Goal: Transaction & Acquisition: Purchase product/service

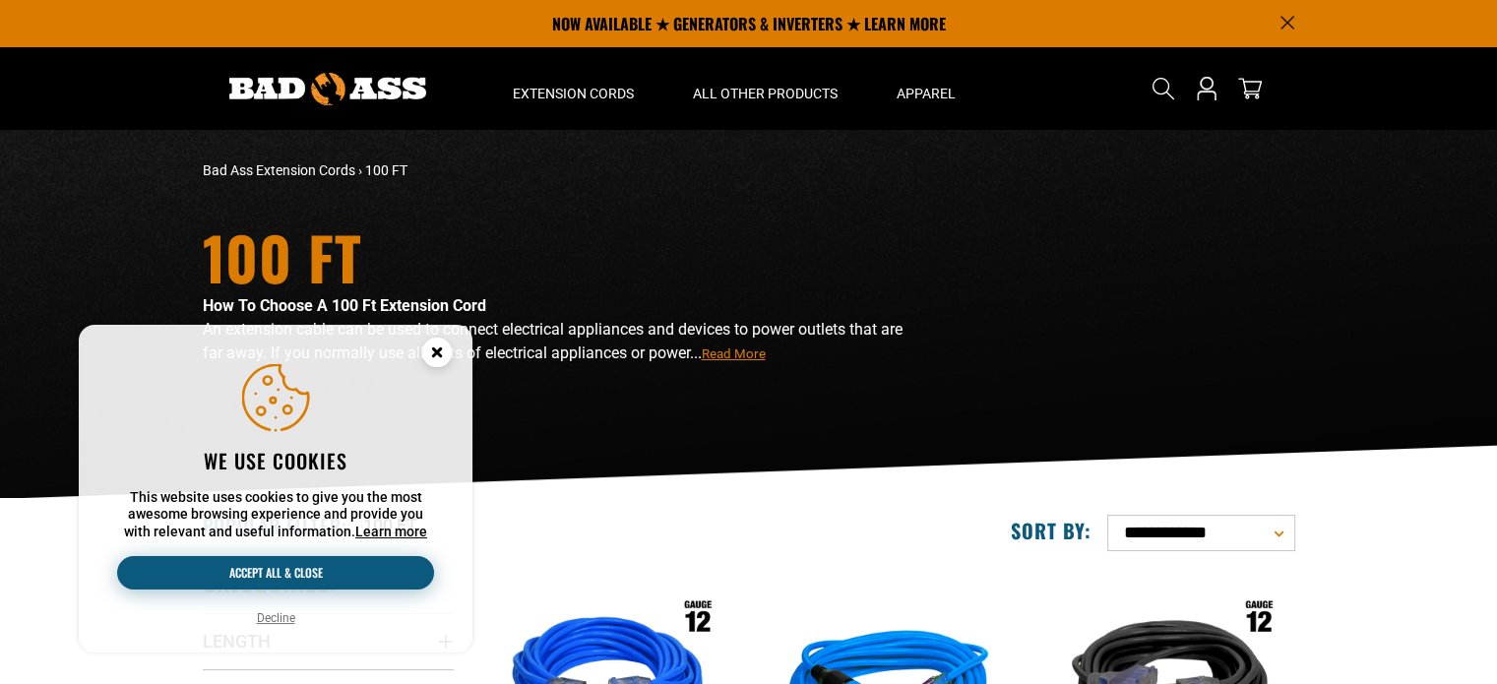
click at [252, 571] on button "Accept all & close" at bounding box center [275, 572] width 317 height 33
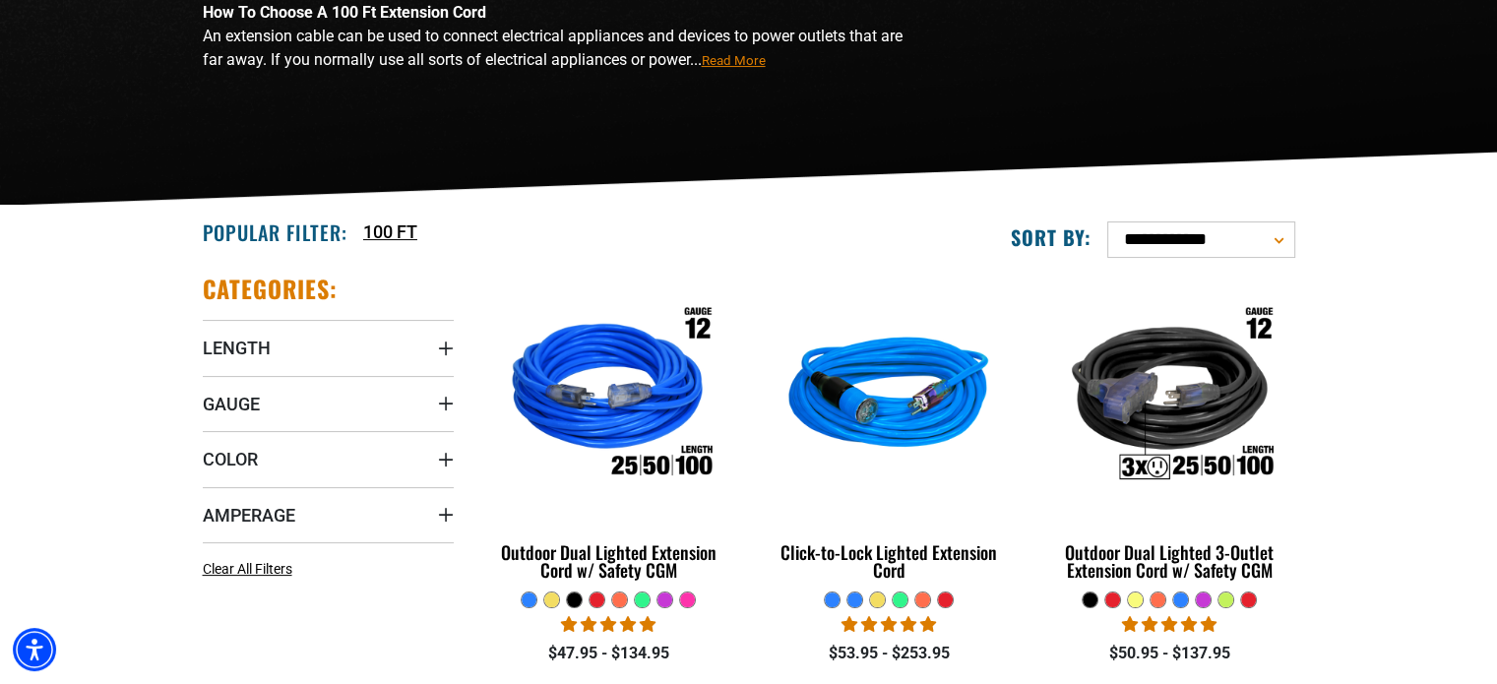
scroll to position [295, 0]
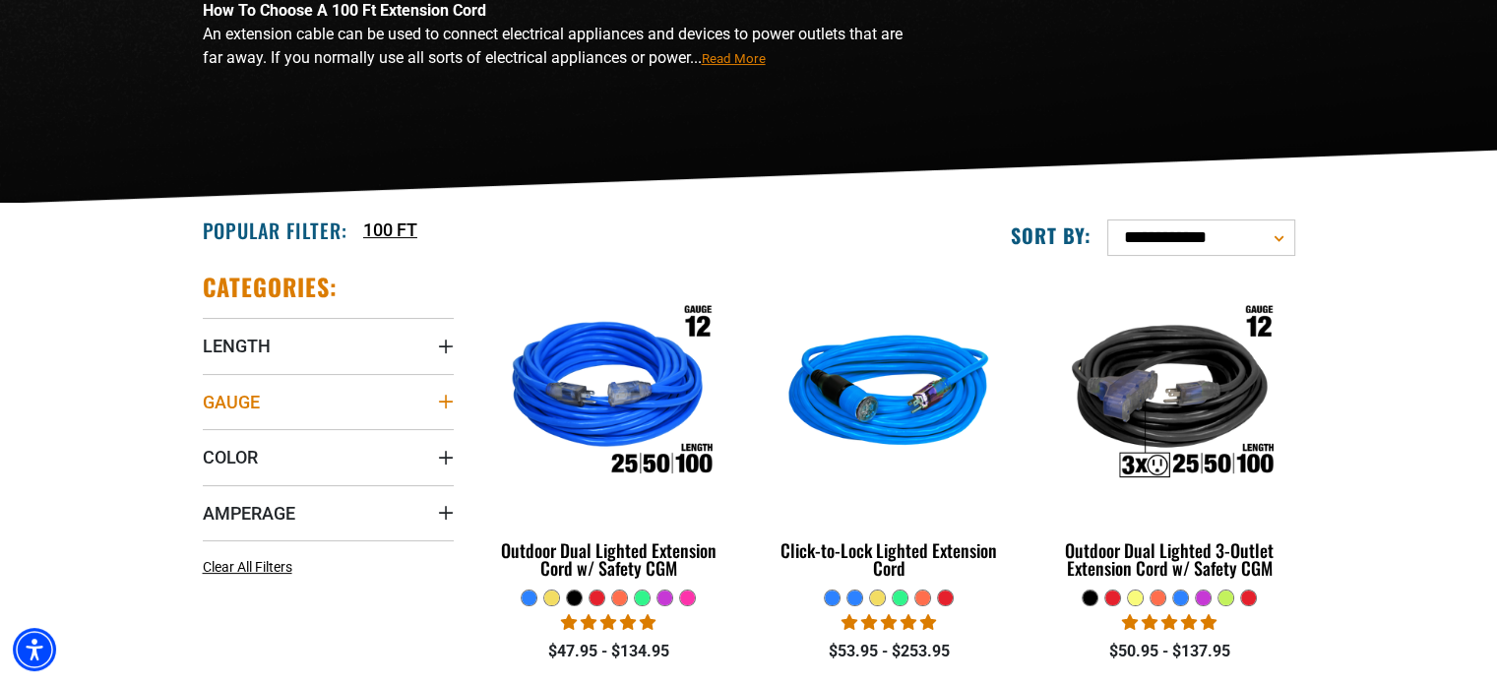
click at [445, 401] on icon "Gauge" at bounding box center [445, 402] width 14 height 14
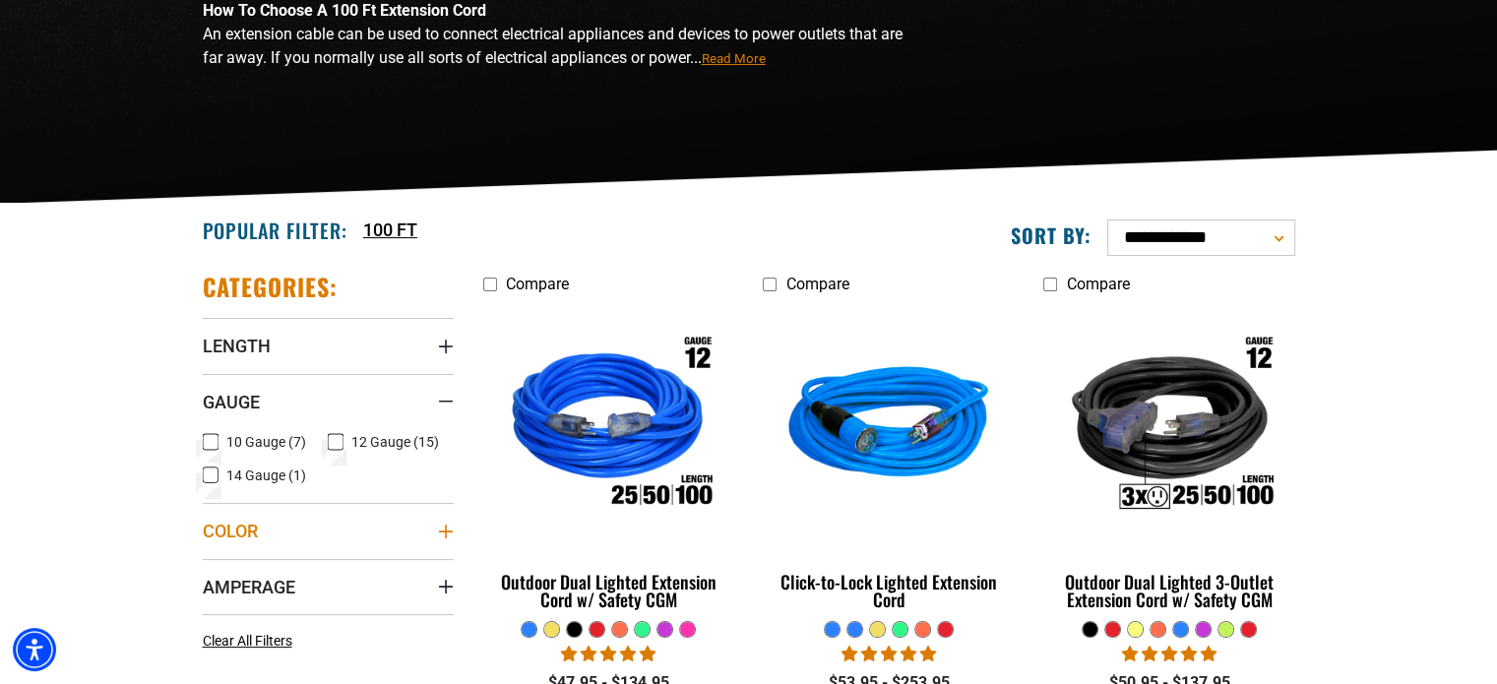
click at [444, 532] on icon "Color" at bounding box center [446, 532] width 16 height 16
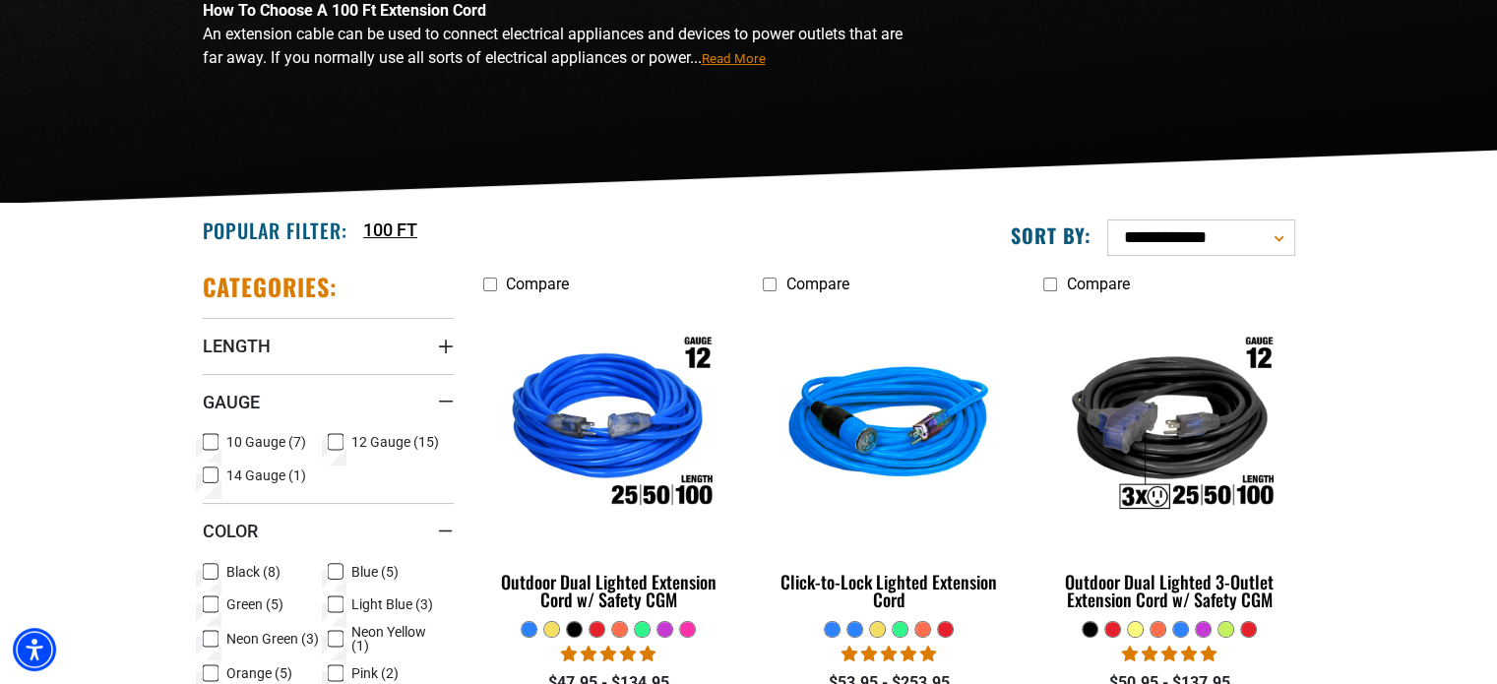
click at [209, 605] on icon at bounding box center [211, 605] width 16 height 26
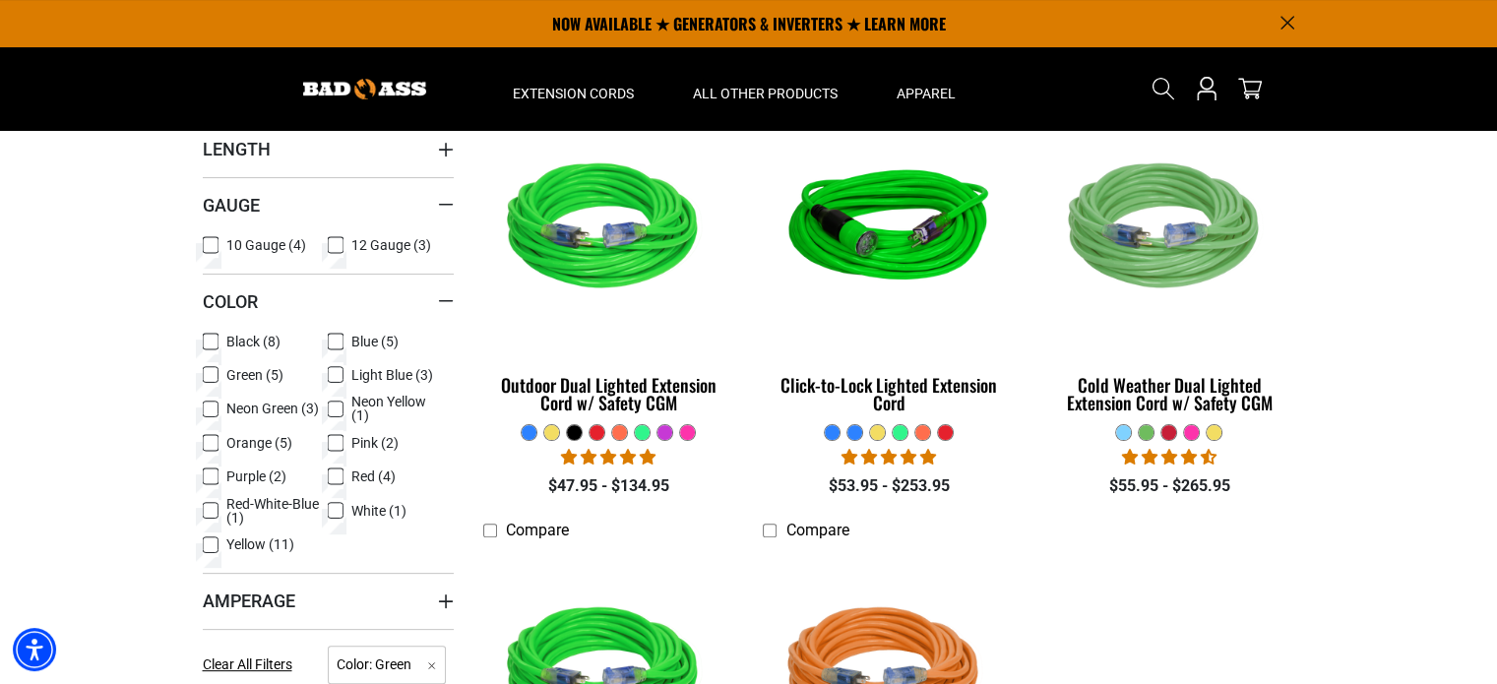
scroll to position [492, 0]
click at [337, 247] on icon at bounding box center [336, 245] width 16 height 26
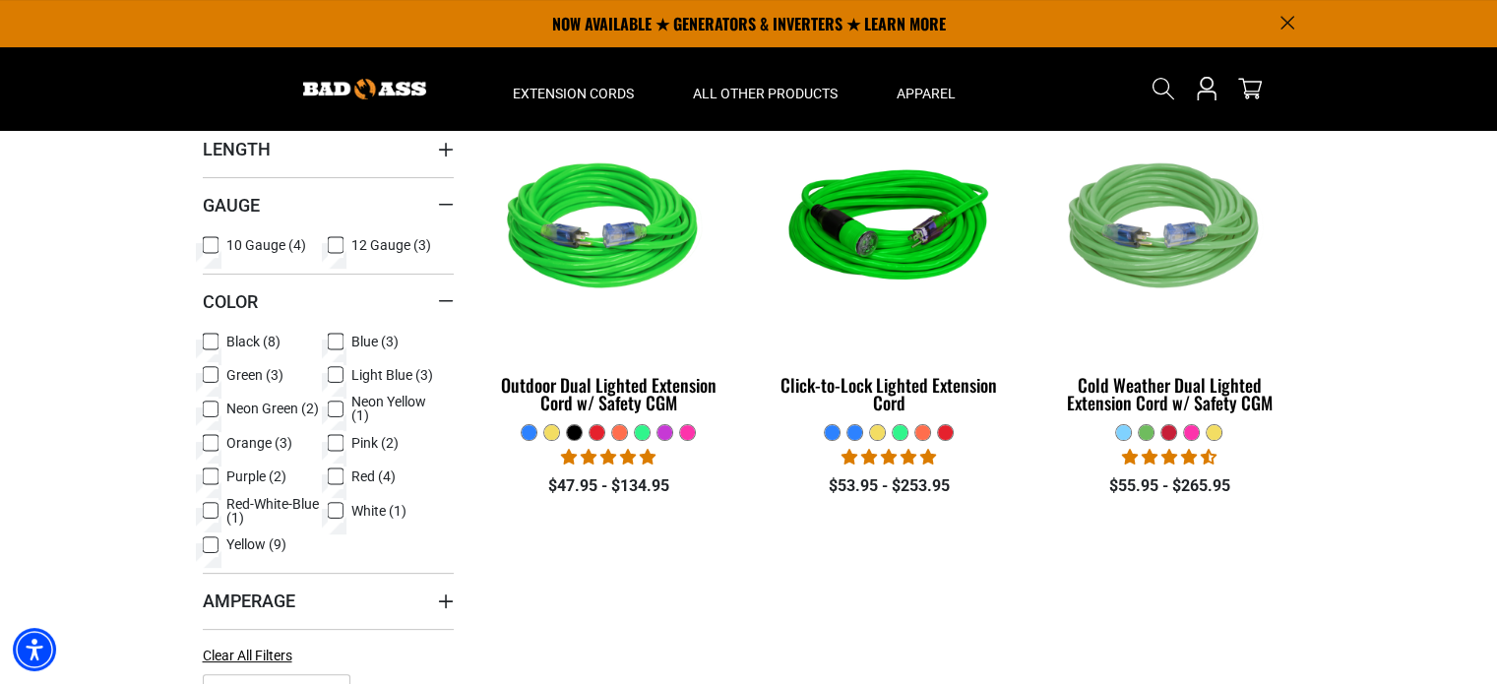
scroll to position [394, 0]
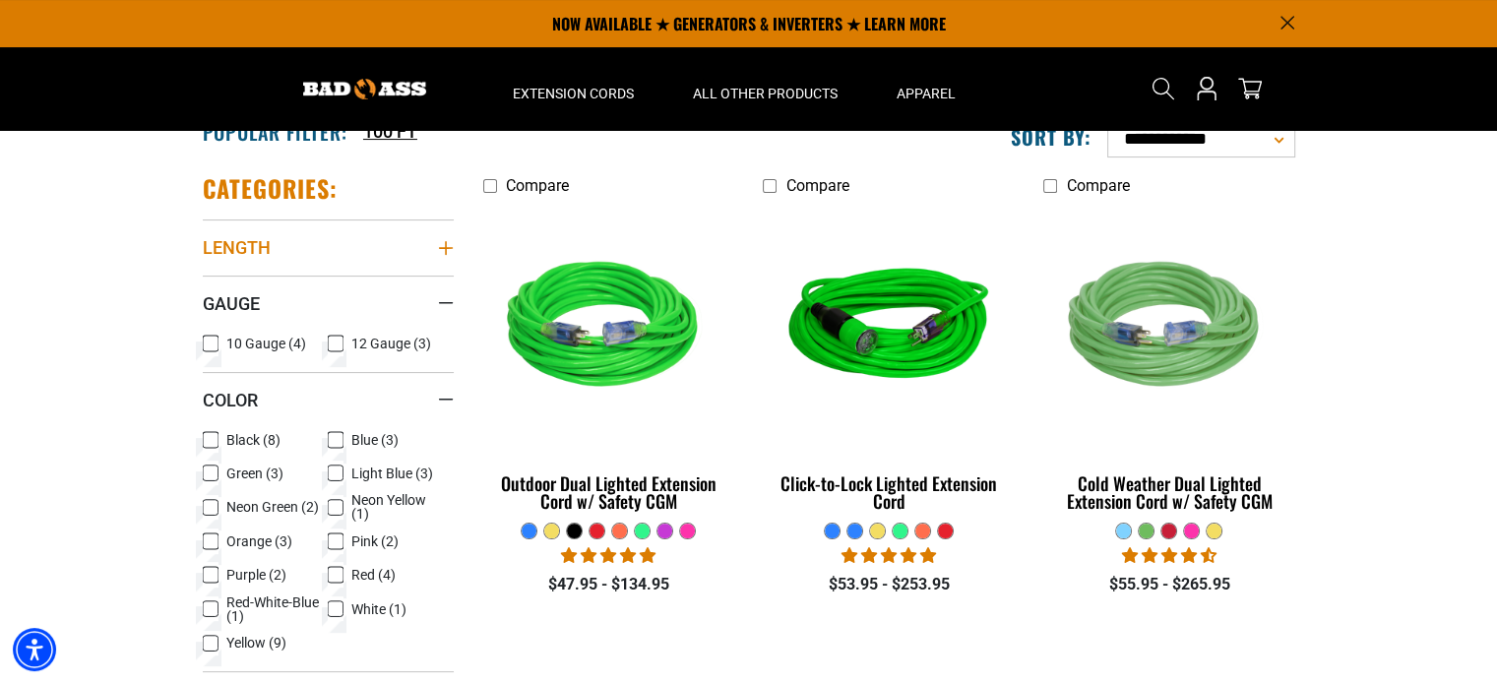
click at [447, 250] on icon "Length" at bounding box center [446, 248] width 16 height 16
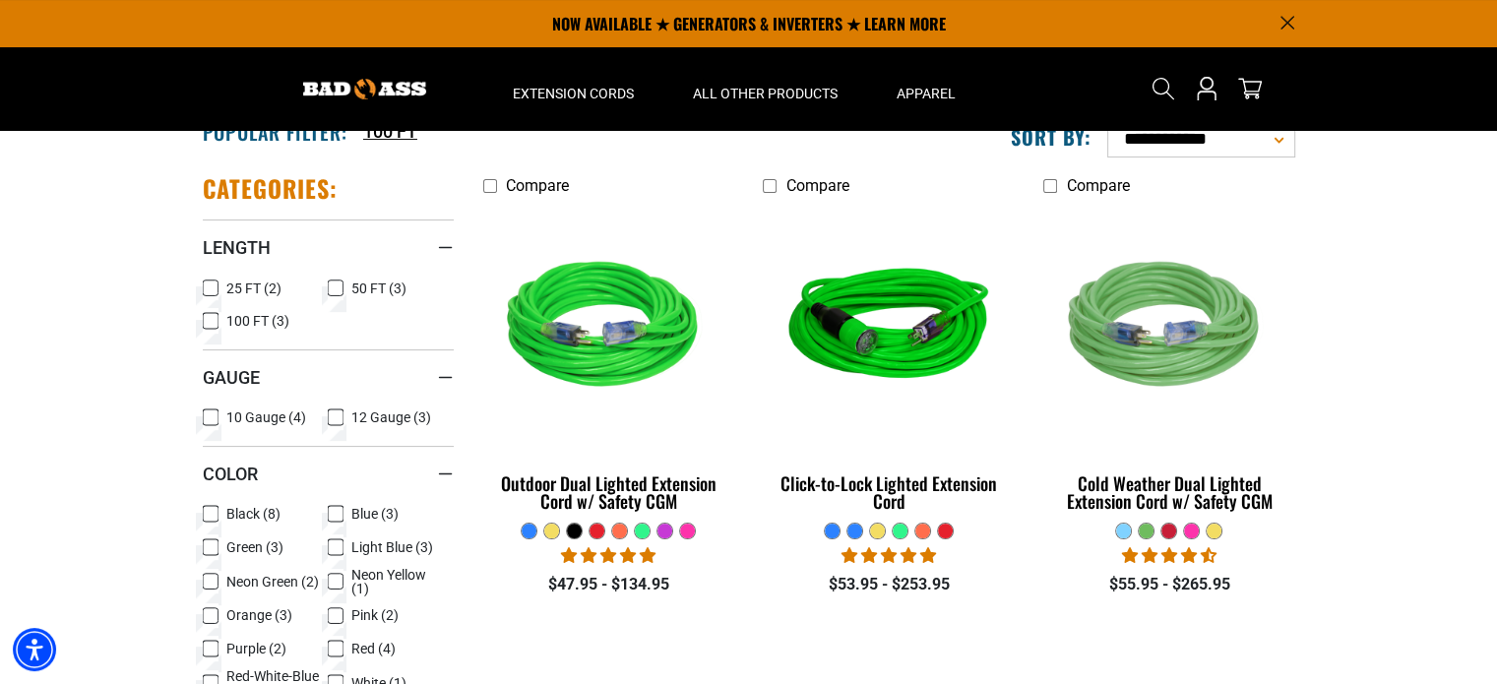
click at [211, 323] on icon at bounding box center [211, 321] width 16 height 26
click at [209, 321] on icon at bounding box center [211, 321] width 12 height 11
click at [211, 289] on icon at bounding box center [211, 289] width 16 height 26
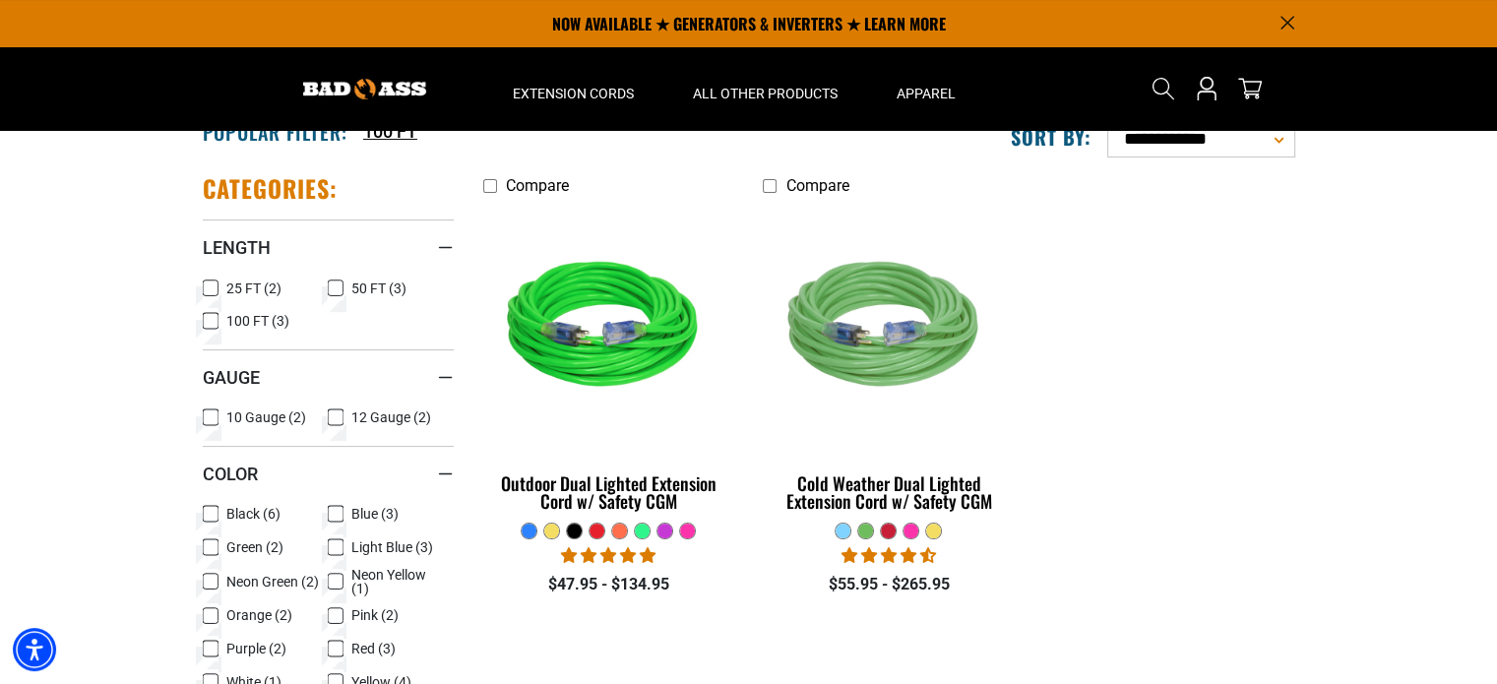
click at [211, 545] on icon at bounding box center [211, 547] width 12 height 11
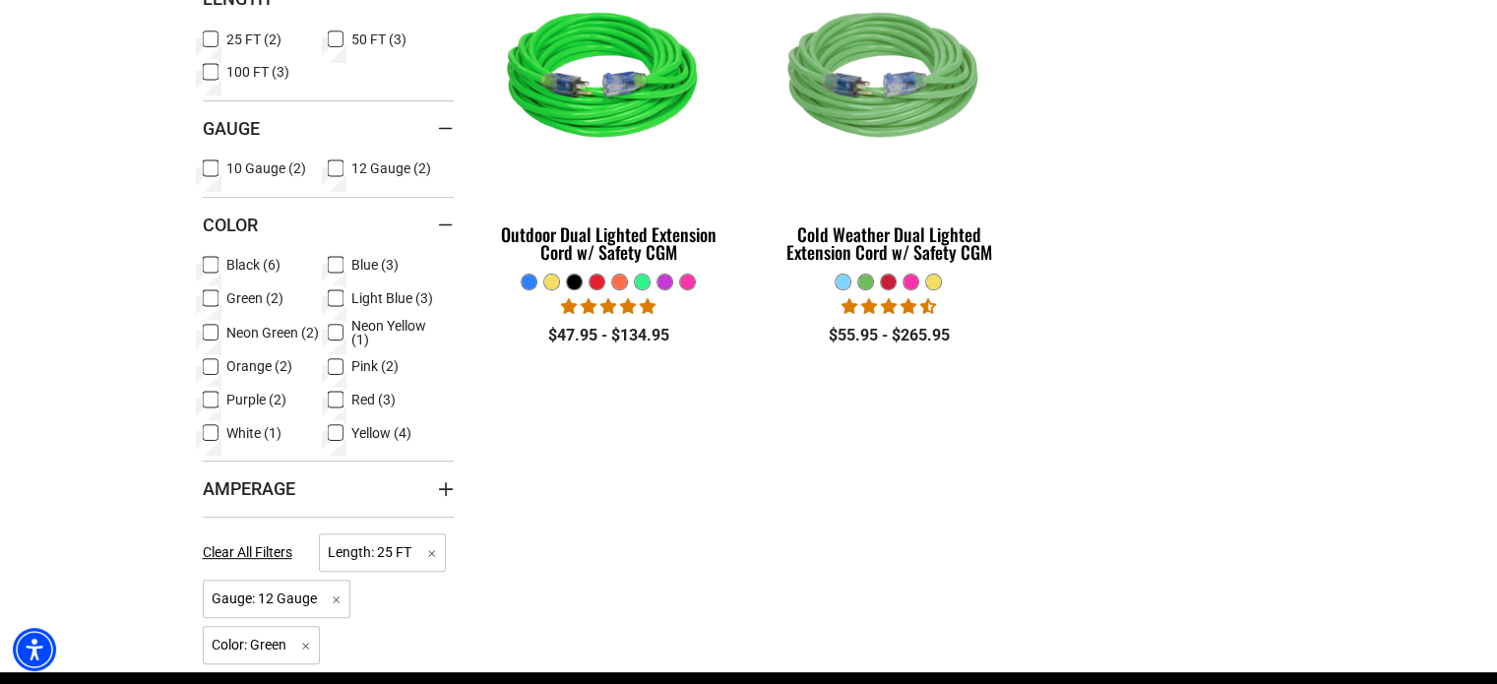
scroll to position [689, 0]
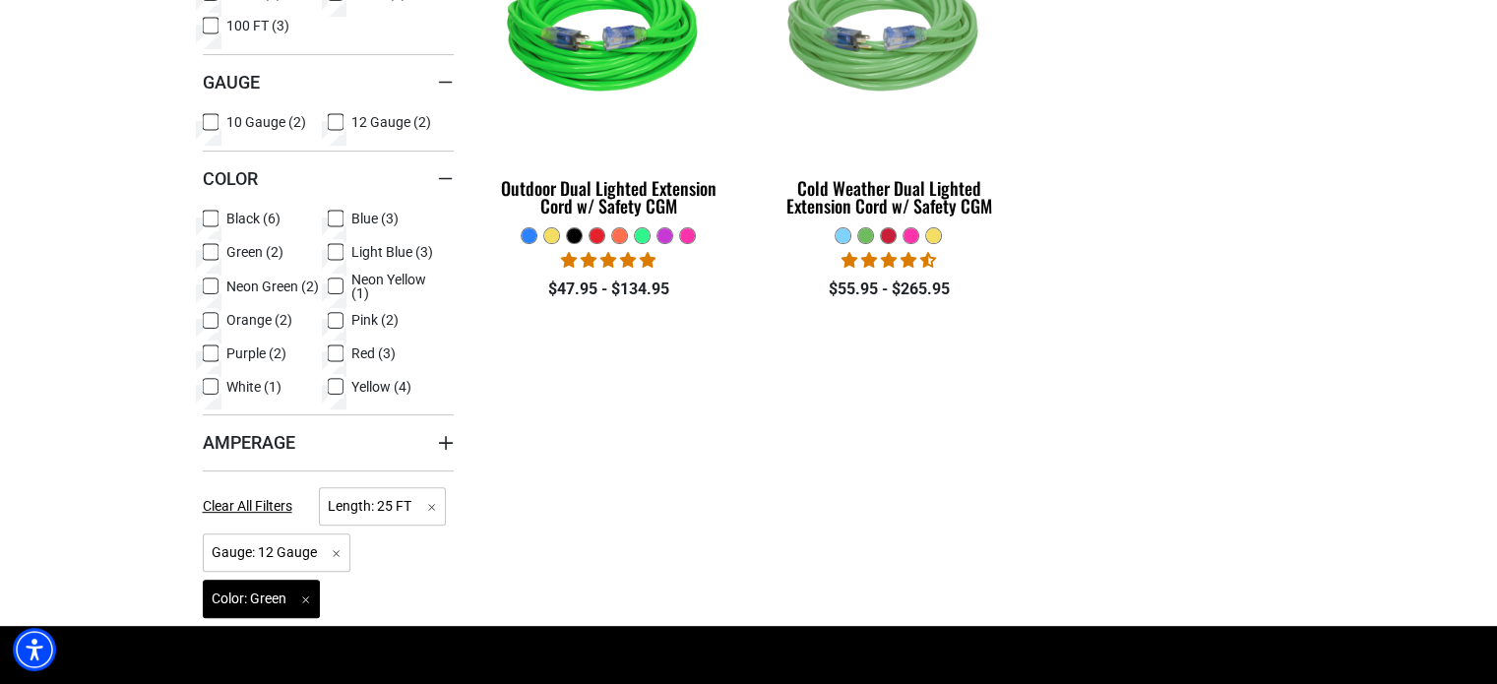
click at [309, 599] on span "Color: Green Remove filter" at bounding box center [262, 599] width 118 height 38
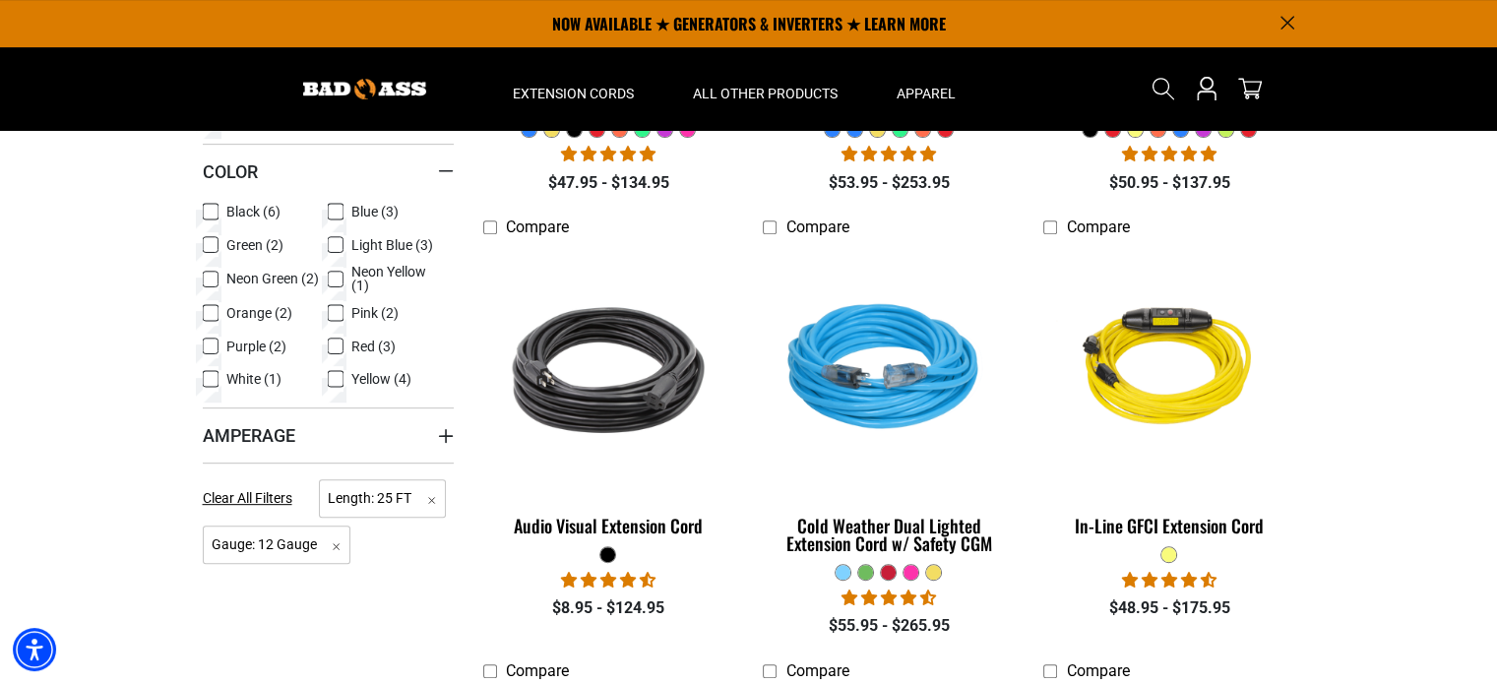
scroll to position [788, 0]
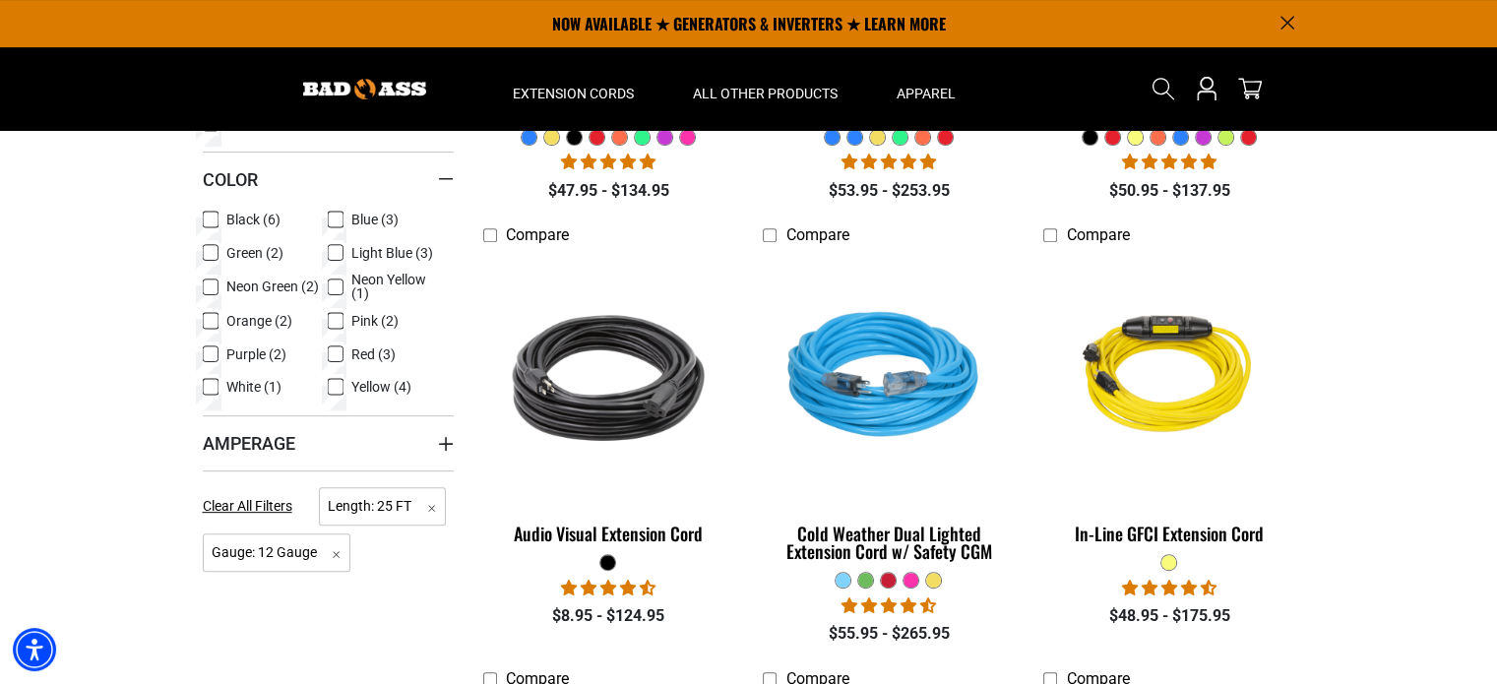
click at [211, 322] on icon at bounding box center [211, 321] width 16 height 26
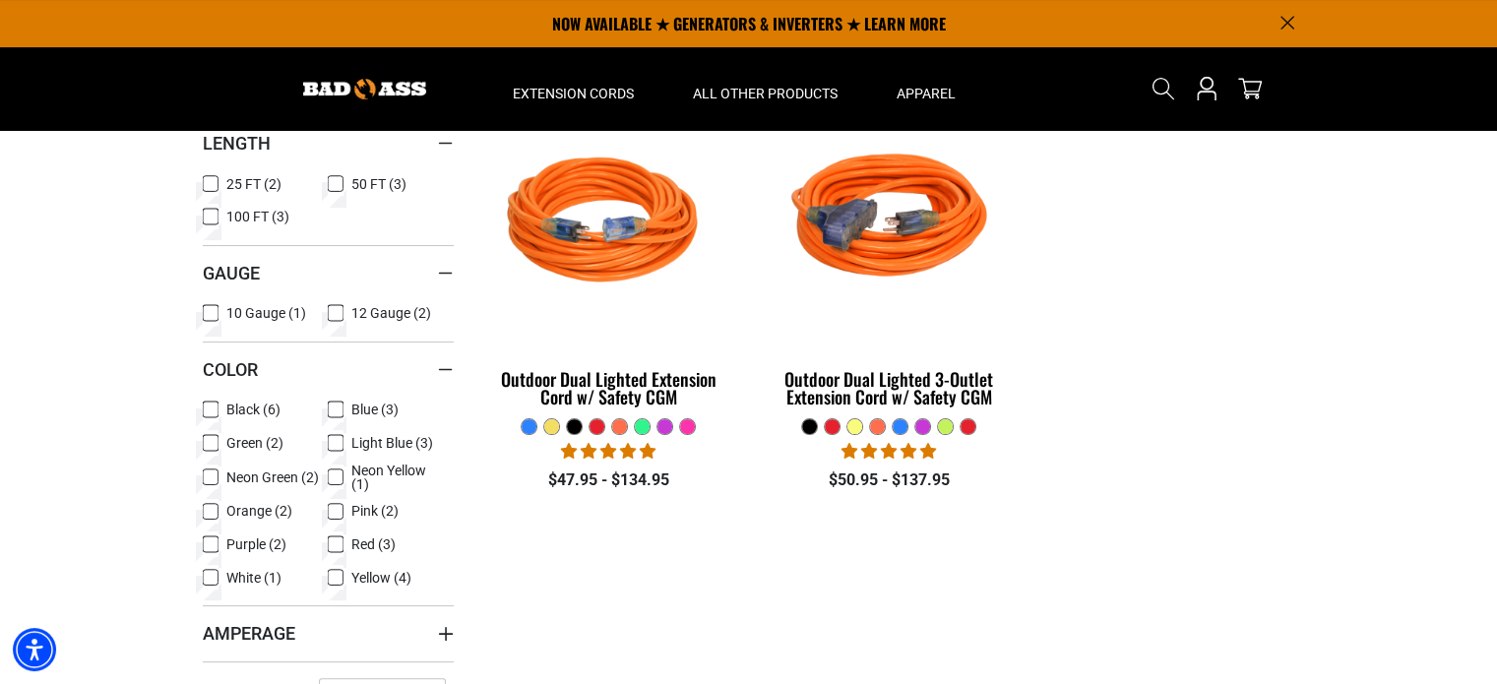
scroll to position [492, 0]
